Goal: Find specific page/section: Find specific page/section

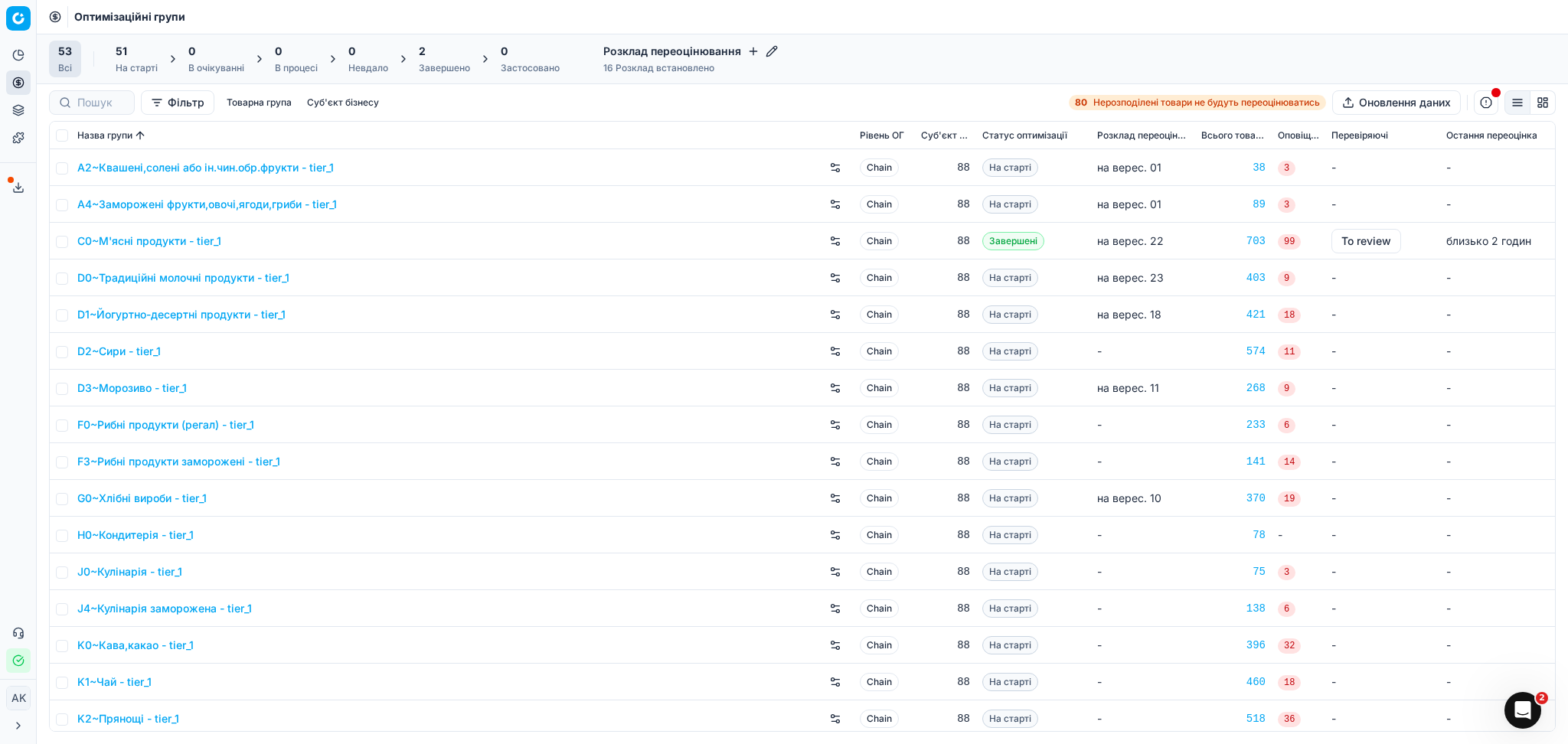
click at [434, 56] on div "2" at bounding box center [444, 51] width 51 height 15
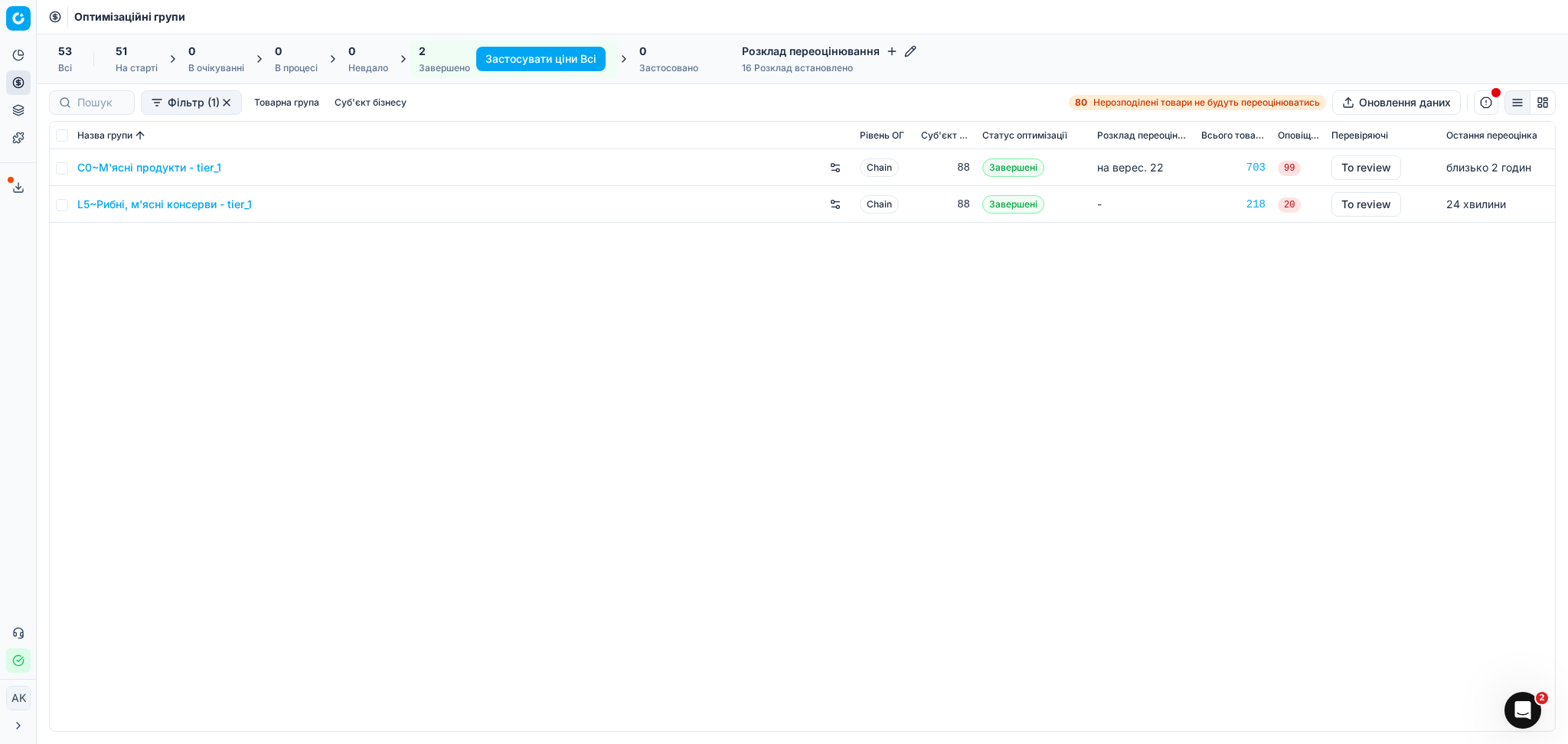
click at [826, 55] on h4 "Розклад переоцінювання" at bounding box center [828, 51] width 174 height 15
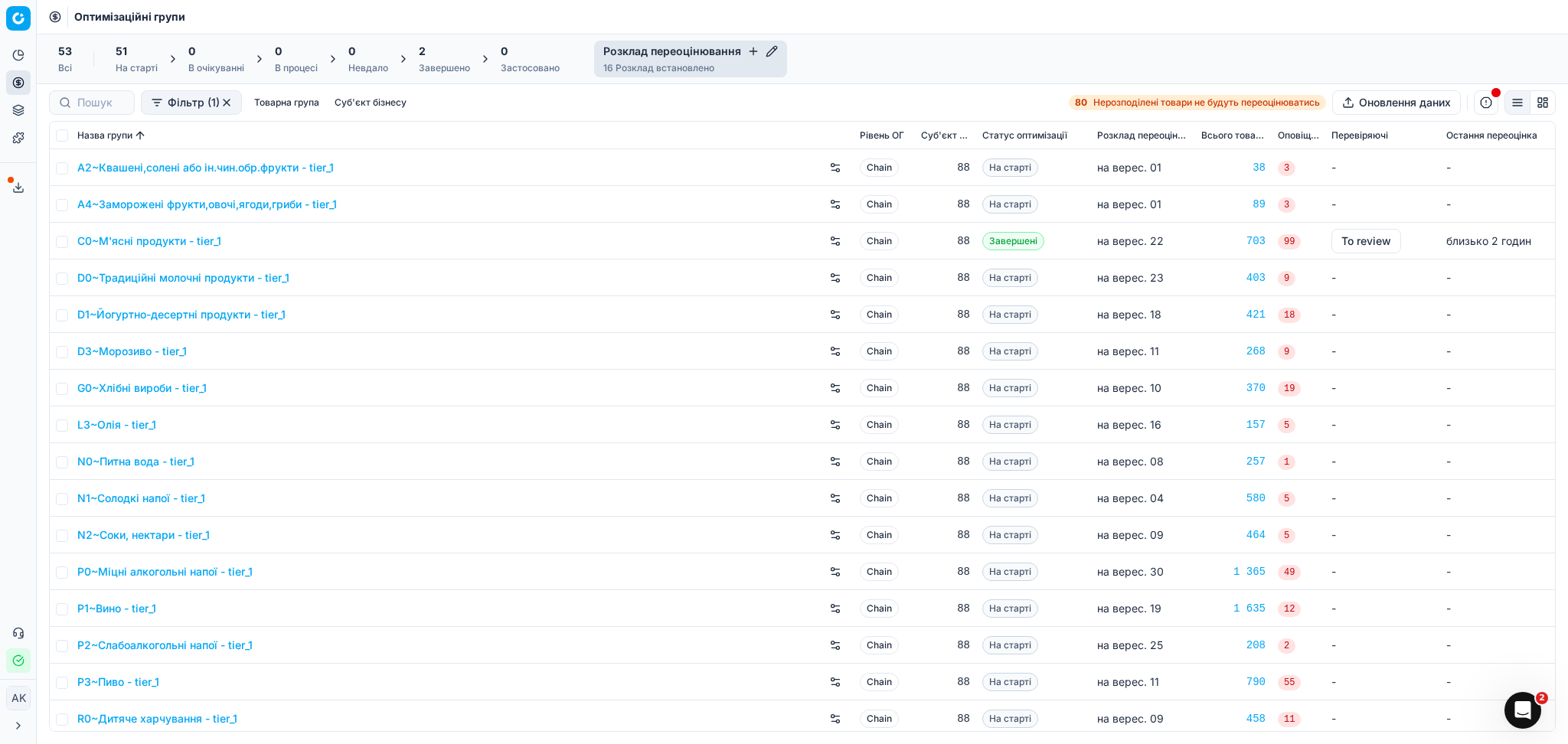
click at [1152, 137] on span "Розклад переоцінювання" at bounding box center [1142, 135] width 91 height 12
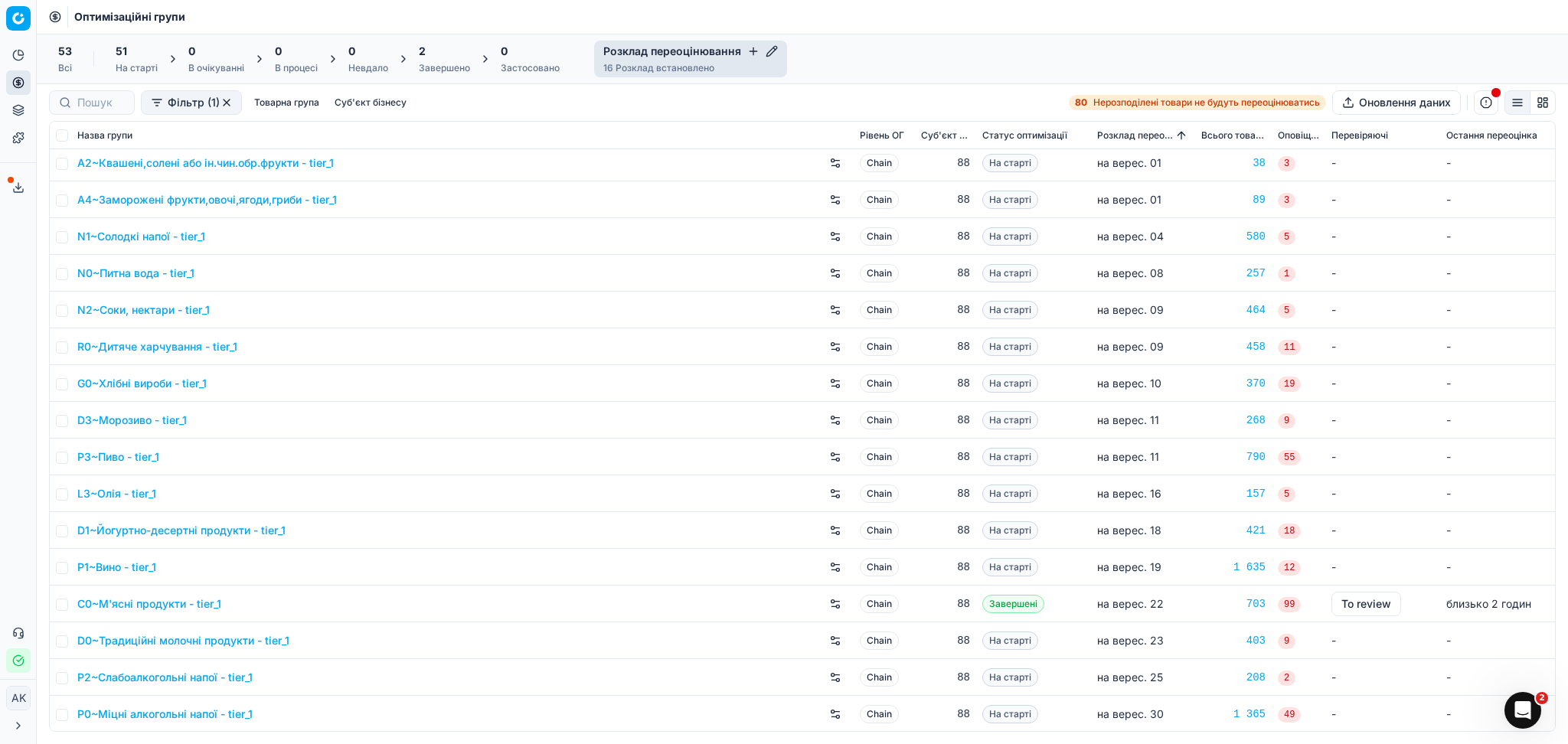
scroll to position [6, 0]
